Goal: Check status: Check status

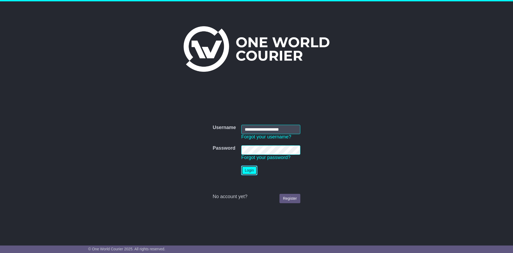
click at [249, 171] on button "Login" at bounding box center [249, 169] width 16 height 9
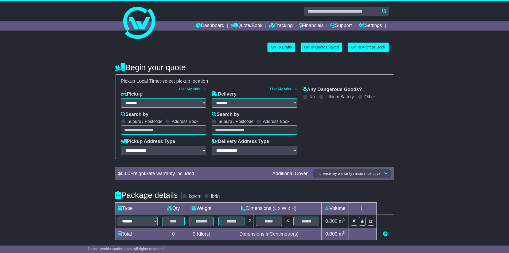
select select "**"
click at [281, 26] on link "Tracking" at bounding box center [281, 25] width 24 height 9
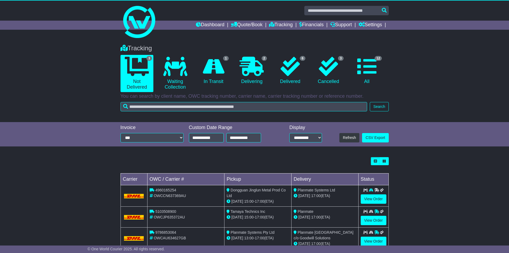
scroll to position [16, 0]
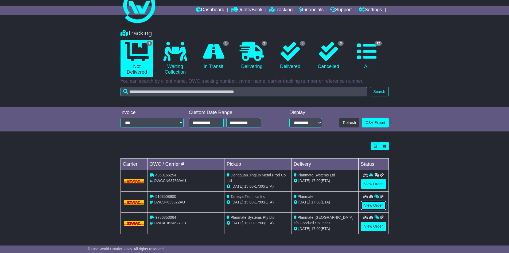
click at [371, 205] on link "View Order" at bounding box center [374, 204] width 26 height 9
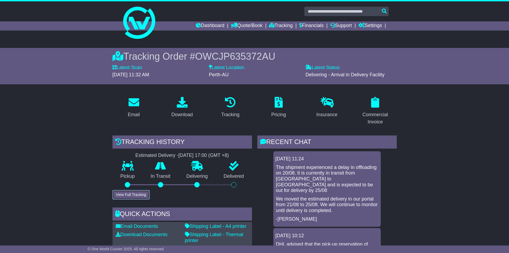
click at [133, 192] on button "View Full Tracking" at bounding box center [131, 194] width 37 height 9
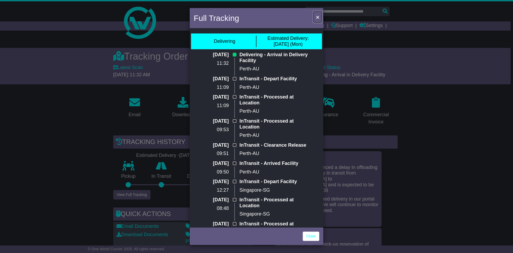
click at [318, 15] on span "×" at bounding box center [317, 17] width 3 height 6
